Goal: Information Seeking & Learning: Find specific fact

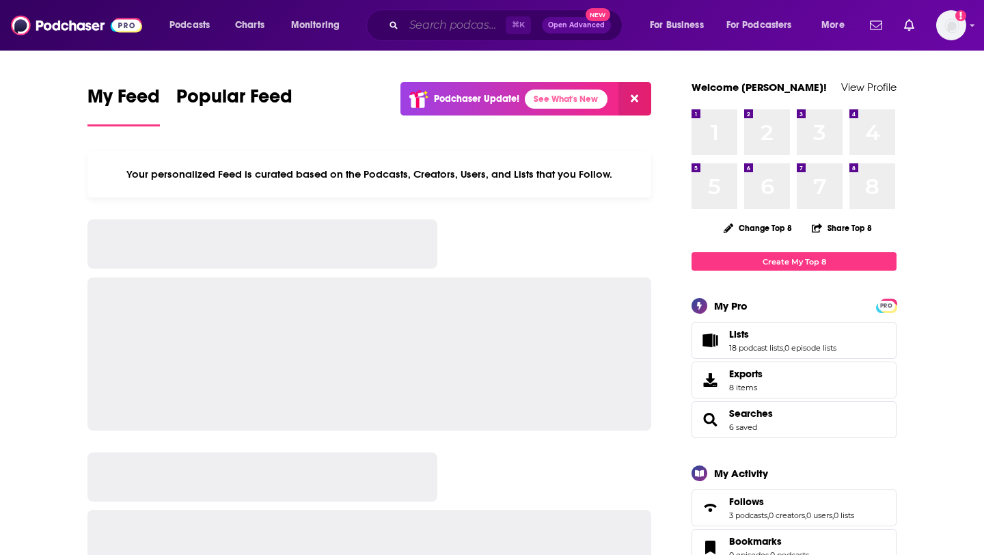
click at [495, 29] on input "Search podcasts, credits, & more..." at bounding box center [455, 25] width 102 height 22
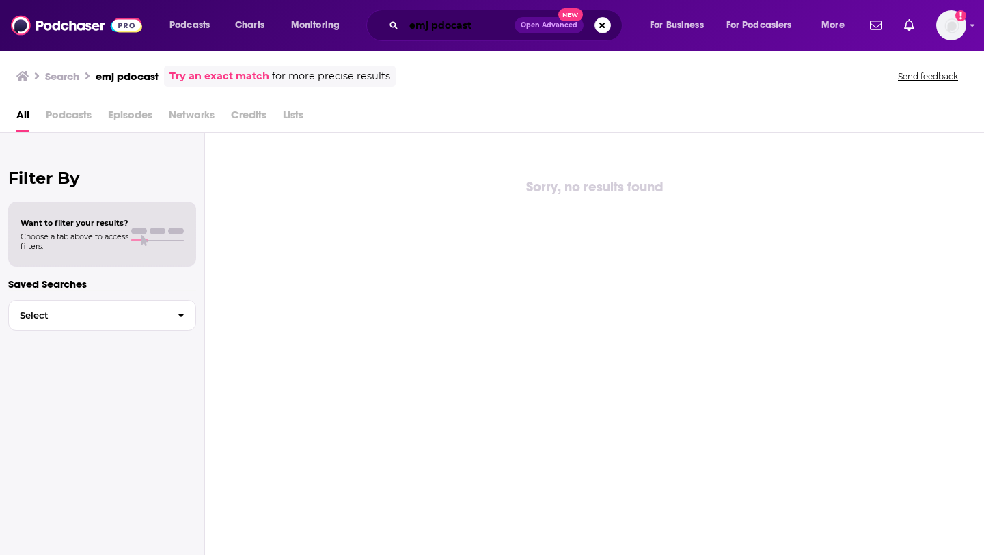
click at [436, 16] on input "emj pdocast" at bounding box center [459, 25] width 111 height 22
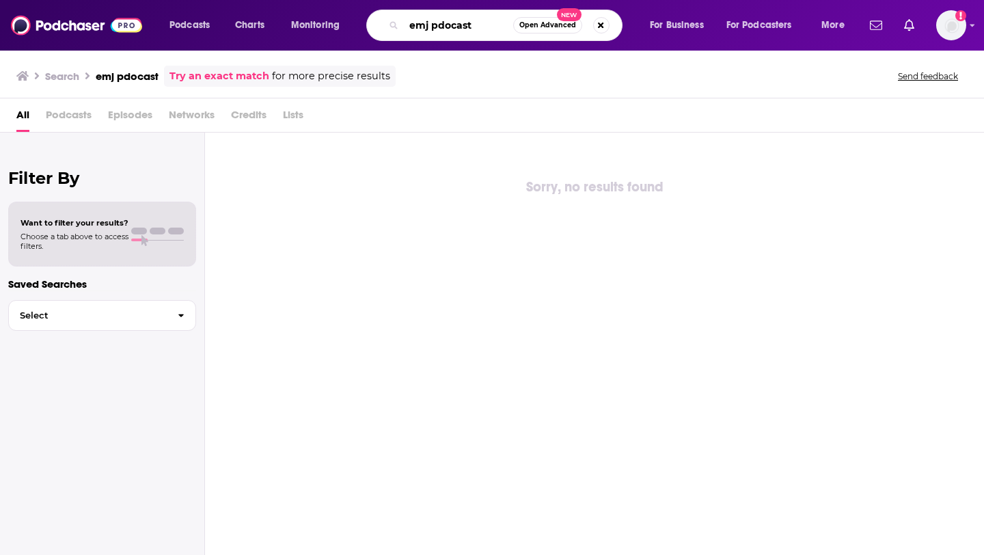
click at [423, 27] on input "emj pdocast" at bounding box center [458, 25] width 109 height 22
type input "ejm pdocast"
